Goal: Task Accomplishment & Management: Manage account settings

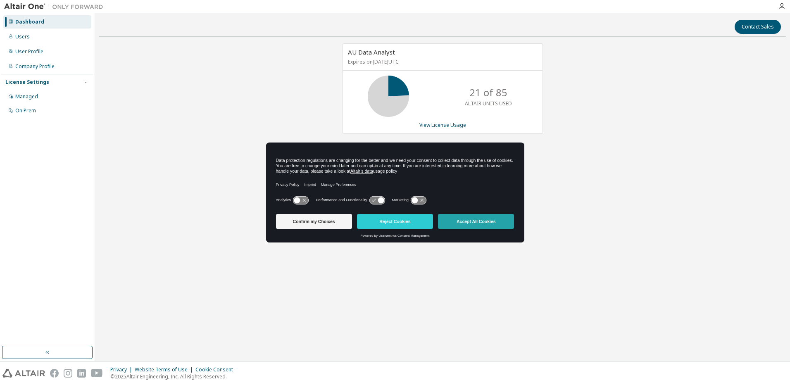
click at [484, 219] on button "Accept All Cookies" at bounding box center [476, 221] width 76 height 15
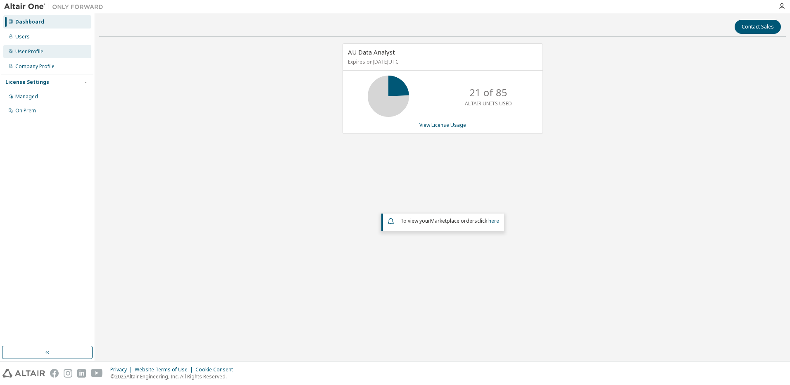
click at [37, 47] on div "User Profile" at bounding box center [47, 51] width 88 height 13
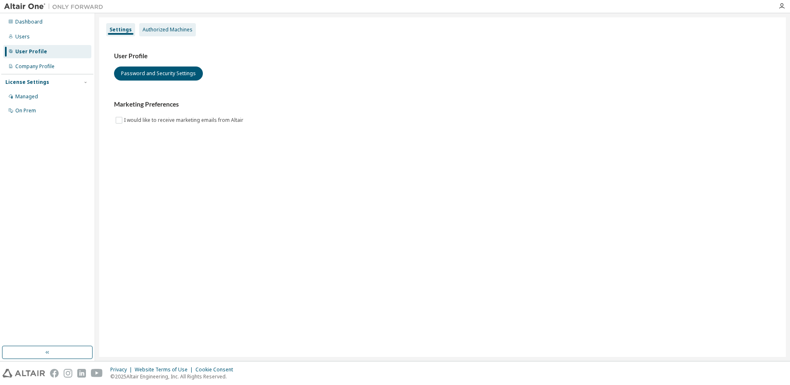
click at [168, 26] on div "Authorized Machines" at bounding box center [167, 29] width 50 height 7
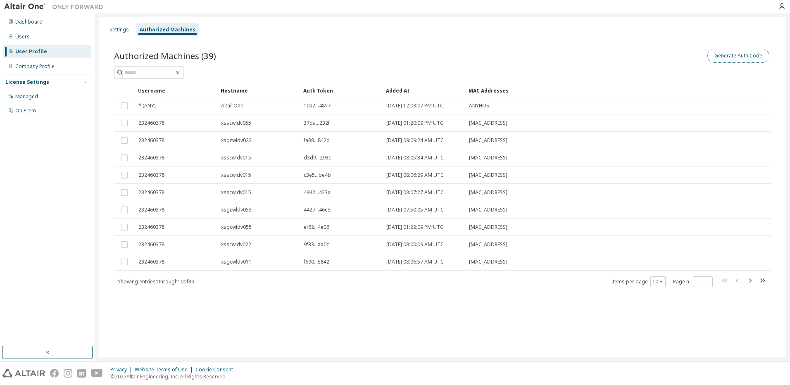
click at [739, 61] on button "Generate Auth Code" at bounding box center [738, 56] width 62 height 14
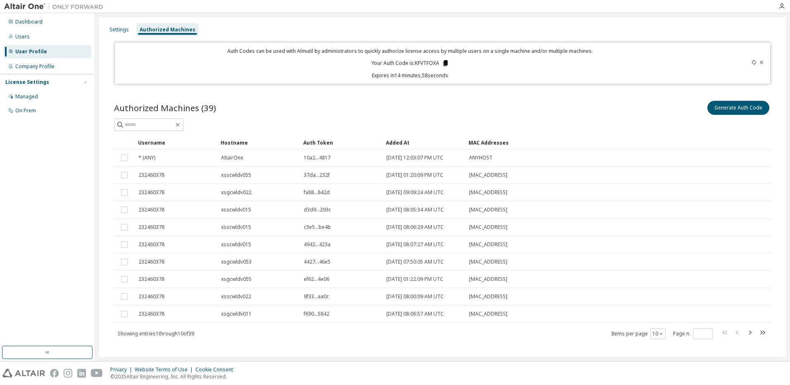
click at [443, 61] on icon at bounding box center [445, 63] width 5 height 6
